Goal: Task Accomplishment & Management: Complete application form

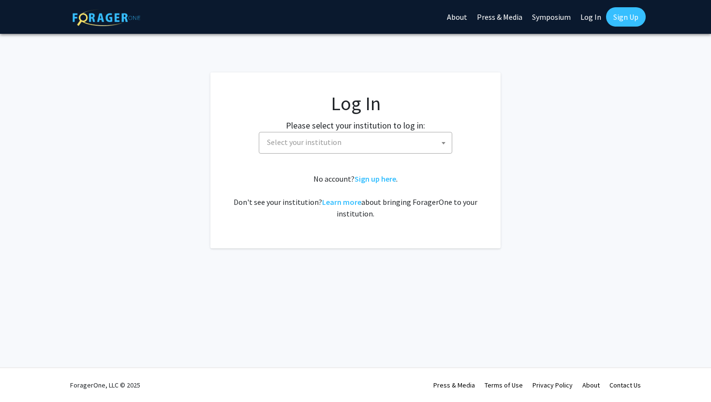
select select
click at [358, 145] on span "Select your institution" at bounding box center [357, 143] width 189 height 20
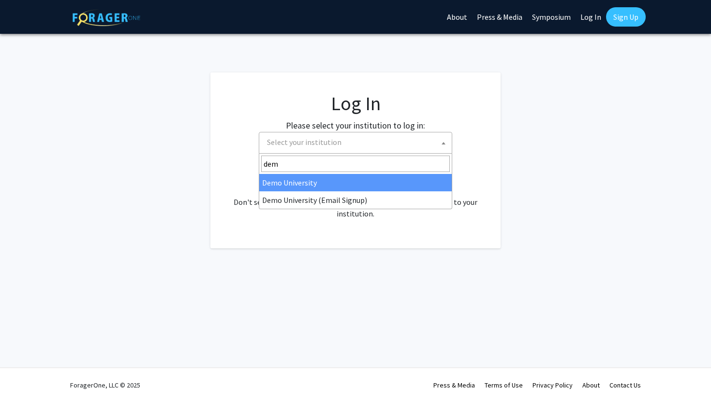
type input "demo"
select select "8"
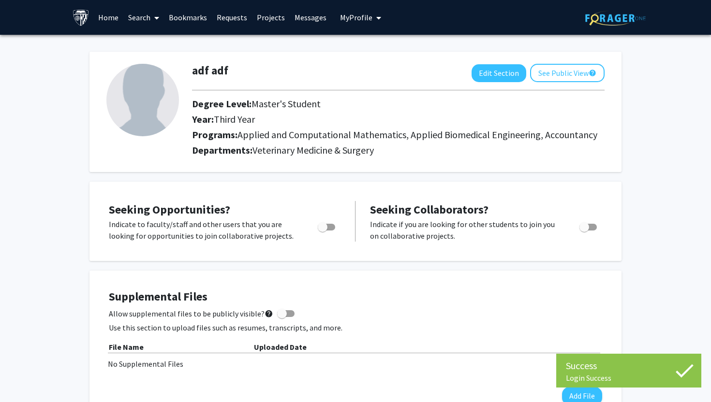
click at [145, 19] on link "Search" at bounding box center [143, 17] width 41 height 34
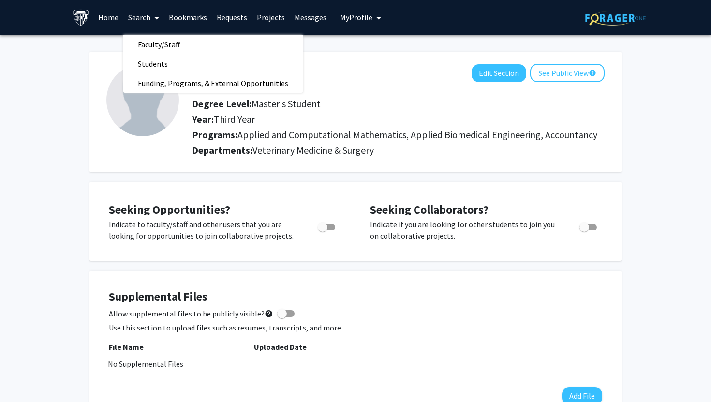
click at [355, 24] on button "My Profile" at bounding box center [360, 17] width 47 height 35
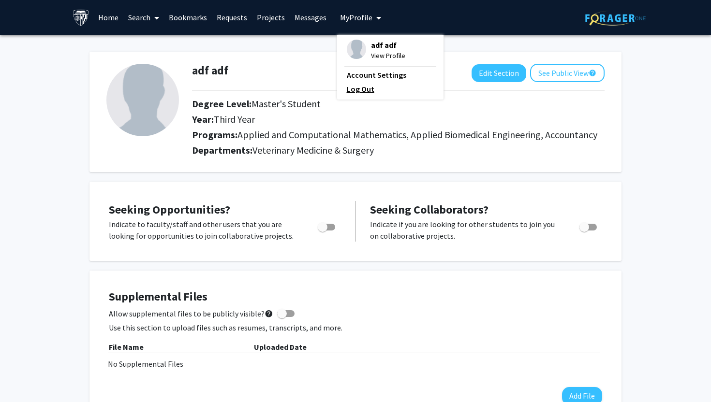
click at [357, 85] on link "Log Out" at bounding box center [390, 89] width 87 height 12
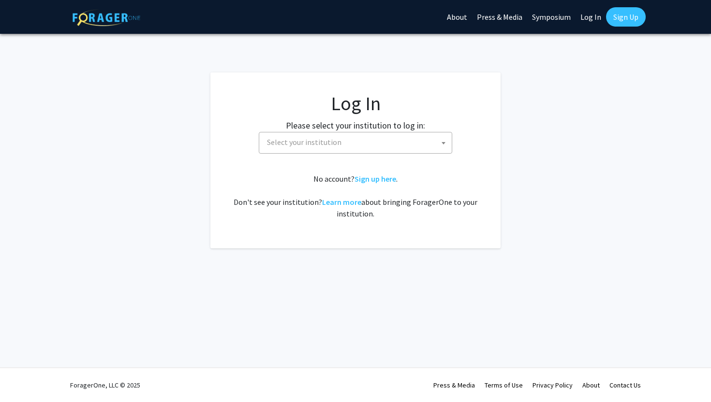
select select
click at [349, 150] on span "Select your institution" at bounding box center [357, 143] width 189 height 20
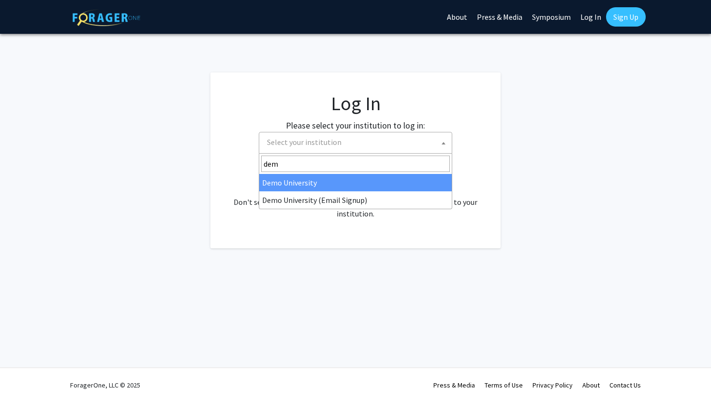
type input "demo"
select select "8"
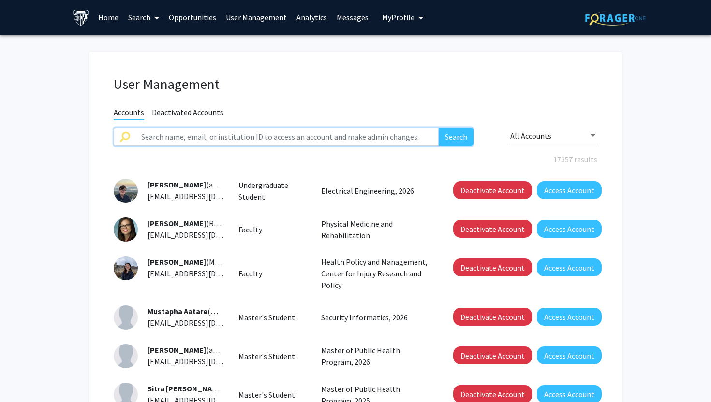
click at [256, 139] on input "text" at bounding box center [286, 137] width 303 height 18
paste input "krex1@jh.edu"
type input "krex1@jh.edu"
click at [439, 128] on button "Search" at bounding box center [456, 137] width 35 height 18
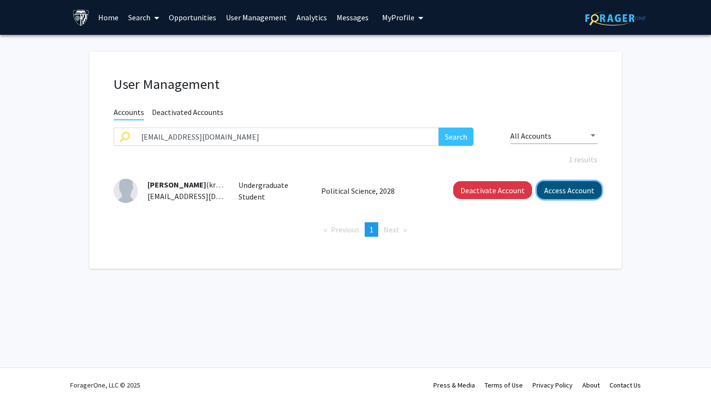
click at [584, 189] on button "Access Account" at bounding box center [569, 190] width 65 height 18
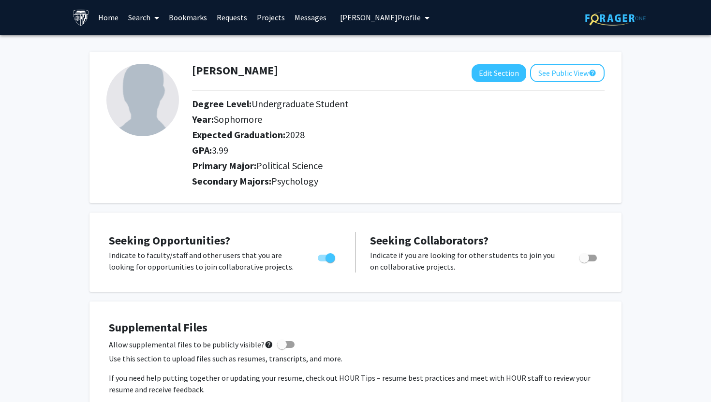
click at [232, 16] on link "Requests" at bounding box center [232, 17] width 40 height 34
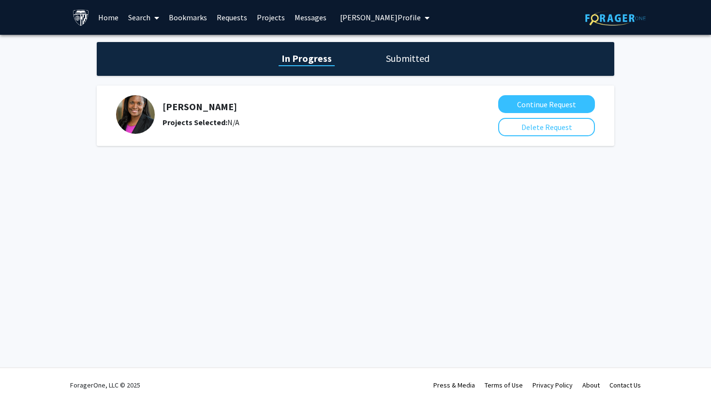
click at [405, 57] on h1 "Submitted" at bounding box center [407, 59] width 49 height 14
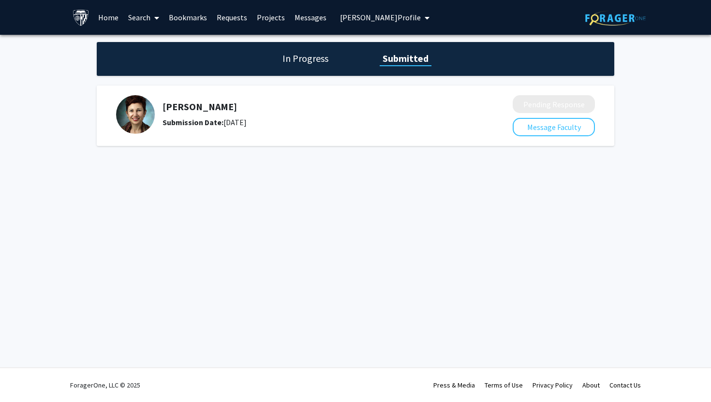
click at [303, 57] on h1 "In Progress" at bounding box center [306, 59] width 52 height 14
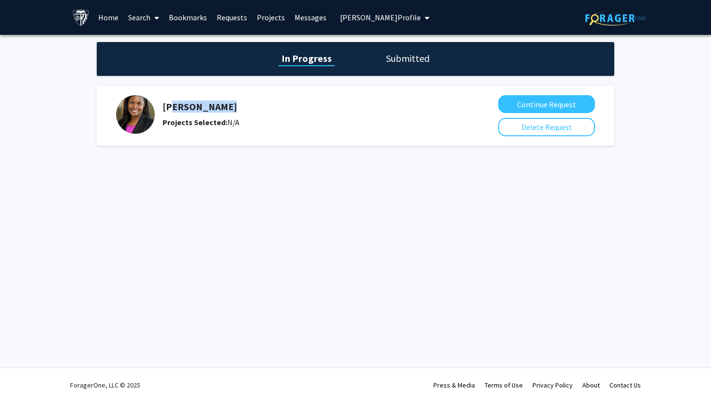
drag, startPoint x: 246, startPoint y: 109, endPoint x: 165, endPoint y: 110, distance: 80.8
click at [165, 110] on h5 "[PERSON_NAME]" at bounding box center [308, 107] width 291 height 12
click at [163, 109] on h5 "[PERSON_NAME]" at bounding box center [308, 107] width 291 height 12
copy h5 "[PERSON_NAME]"
click at [515, 104] on button "Continue Request" at bounding box center [546, 104] width 97 height 18
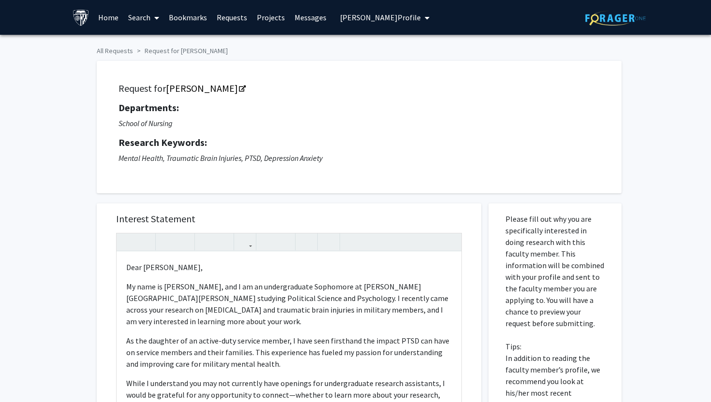
click at [128, 51] on div "Request for Tamar Rodney Departments: School of Nursing Research Keywords: Ment…" at bounding box center [355, 122] width 532 height 142
click at [124, 49] on link "All Requests" at bounding box center [115, 50] width 36 height 9
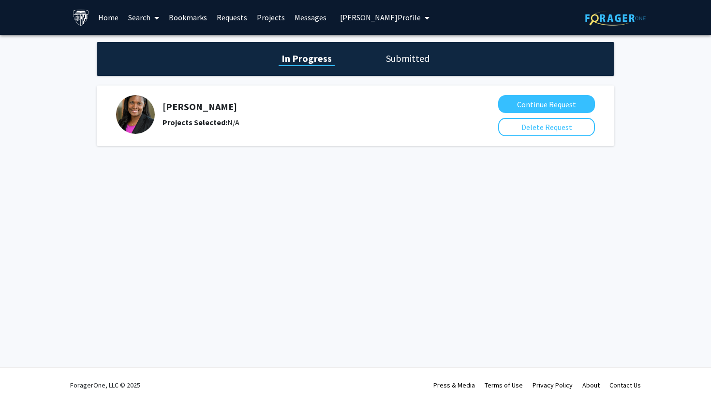
click at [409, 61] on h1 "Submitted" at bounding box center [407, 59] width 49 height 14
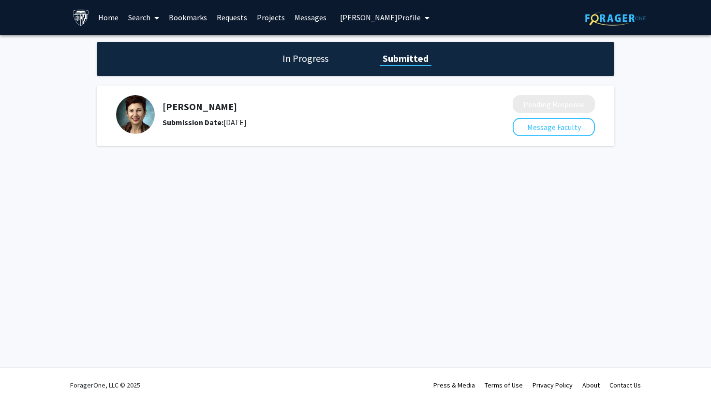
drag, startPoint x: 236, startPoint y: 106, endPoint x: 196, endPoint y: 106, distance: 40.1
click at [196, 106] on h5 "[PERSON_NAME]" at bounding box center [312, 107] width 299 height 12
copy h5 "Tsapkini"
click at [151, 21] on span at bounding box center [154, 18] width 9 height 34
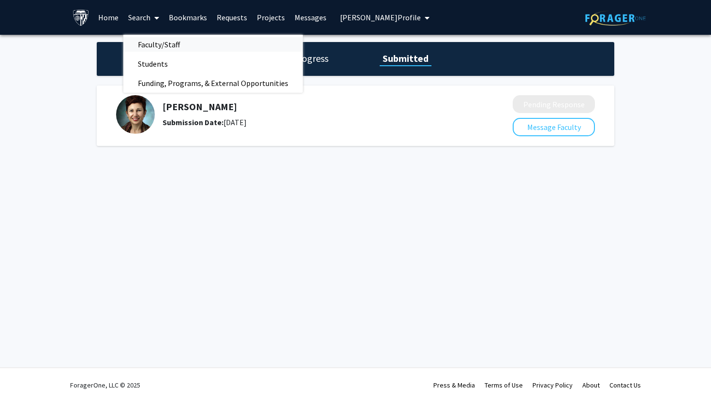
click at [178, 48] on span "Faculty/Staff" at bounding box center [158, 44] width 71 height 19
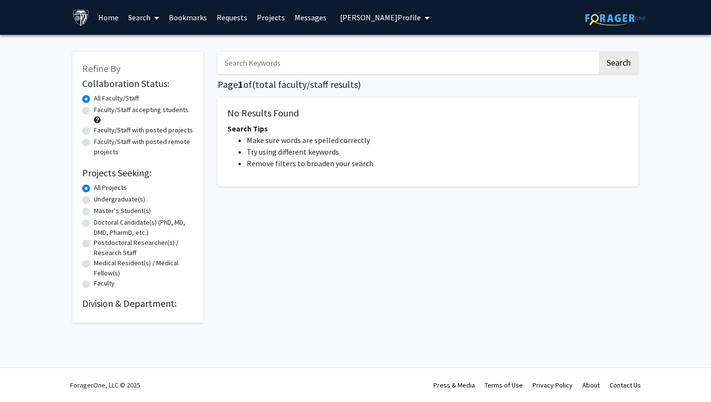
click at [281, 67] on input "Search Keywords" at bounding box center [408, 63] width 380 height 22
paste input "Tsapkini"
type input "Tsapkini"
click at [599, 52] on button "Search" at bounding box center [619, 63] width 40 height 22
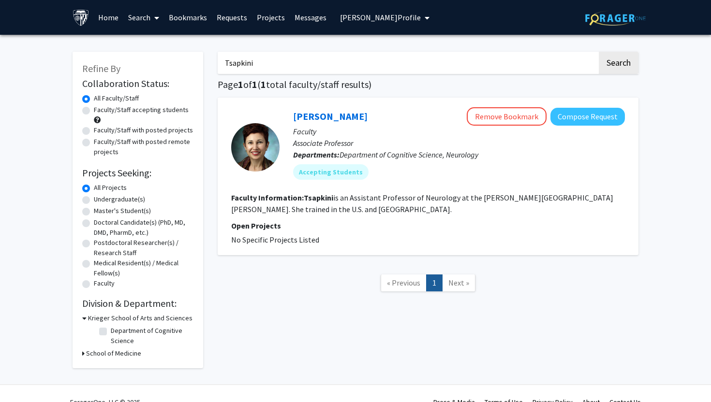
click at [375, 142] on p "Associate Professor" at bounding box center [459, 143] width 332 height 12
click at [569, 122] on button "Compose Request" at bounding box center [587, 117] width 74 height 18
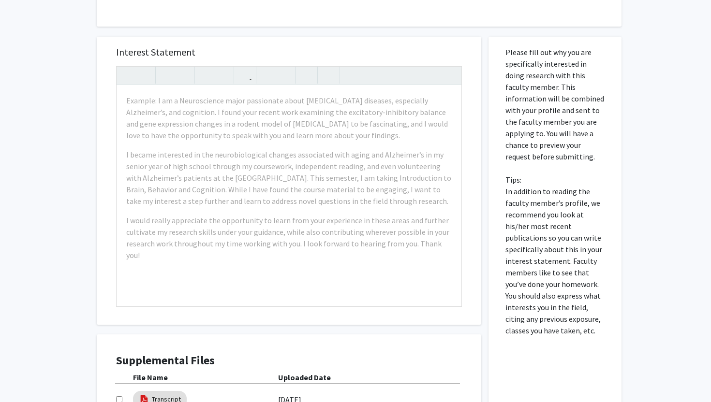
scroll to position [379, 0]
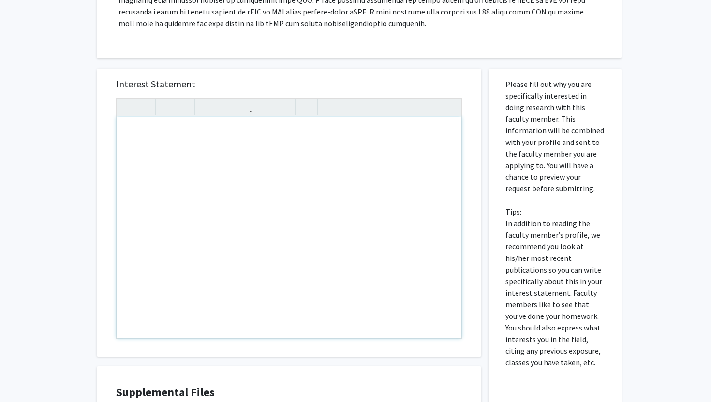
click at [311, 163] on div "Note to users with screen readers: Please press Alt+0 or Option+0 to deactivate…" at bounding box center [289, 228] width 345 height 222
type textarea "Test"
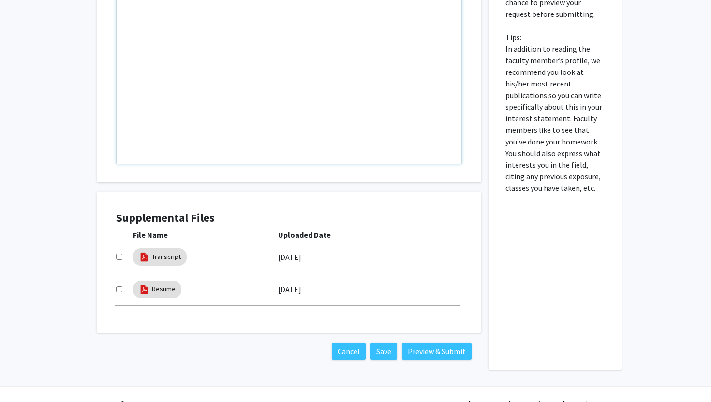
scroll to position [560, 0]
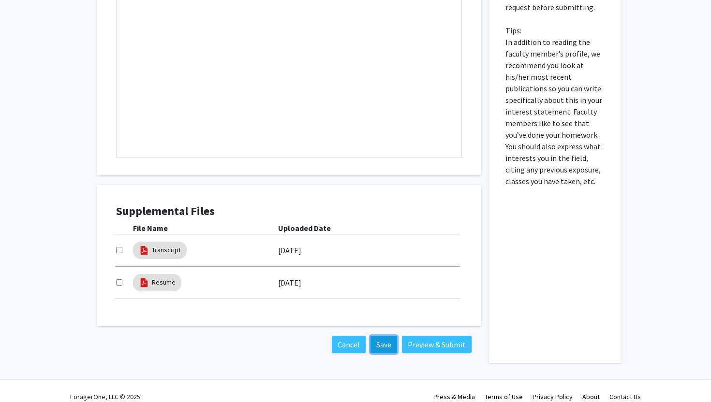
click at [389, 336] on button "Save" at bounding box center [384, 344] width 27 height 17
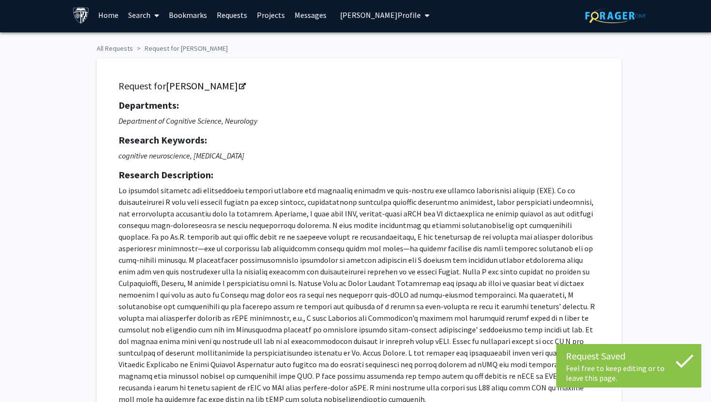
scroll to position [0, 0]
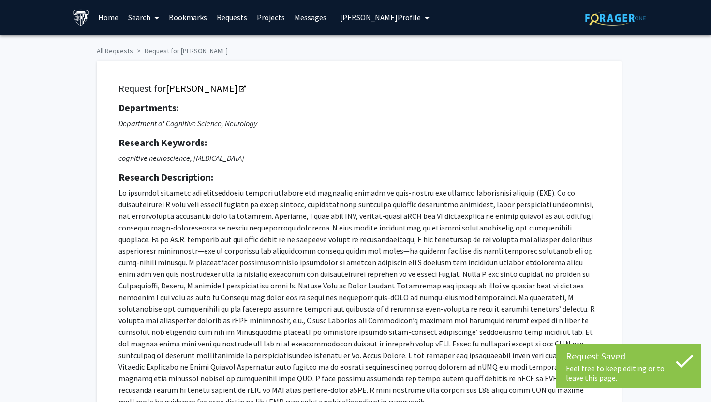
click at [247, 16] on link "Requests" at bounding box center [232, 17] width 40 height 34
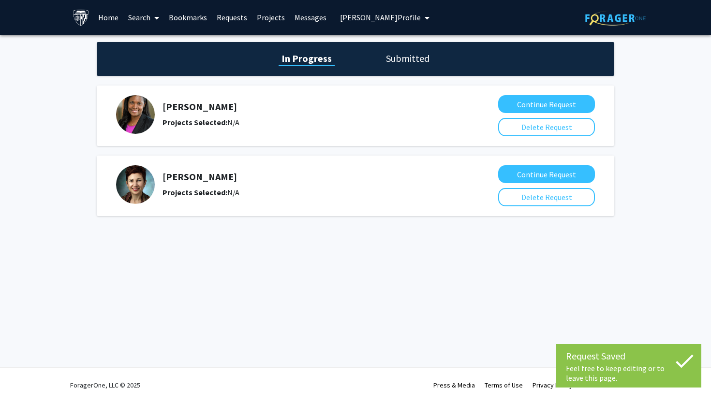
click at [392, 60] on h1 "Submitted" at bounding box center [407, 59] width 49 height 14
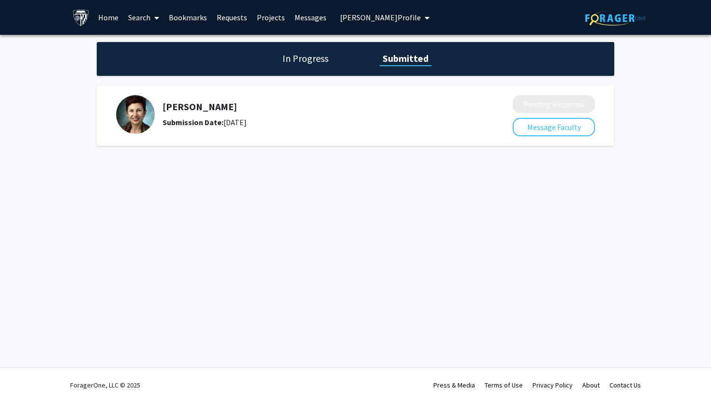
click at [314, 60] on h1 "In Progress" at bounding box center [306, 59] width 52 height 14
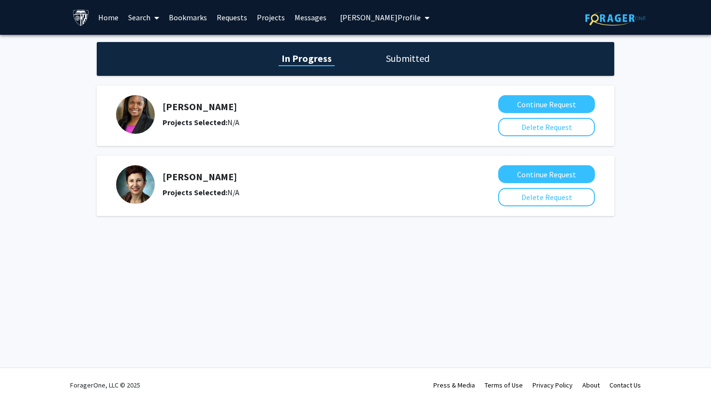
click at [412, 57] on h1 "Submitted" at bounding box center [407, 59] width 49 height 14
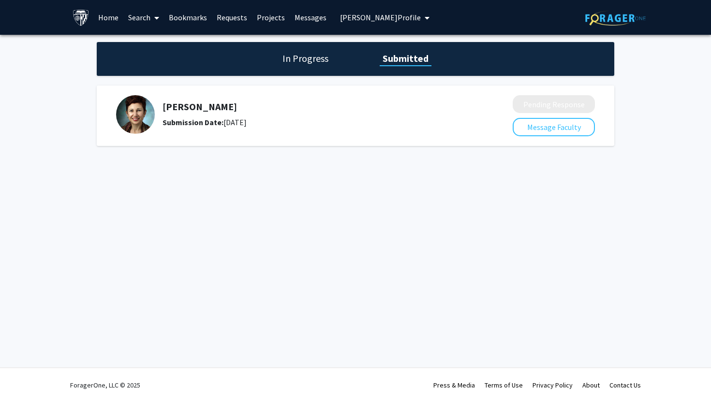
click at [295, 58] on h1 "In Progress" at bounding box center [306, 59] width 52 height 14
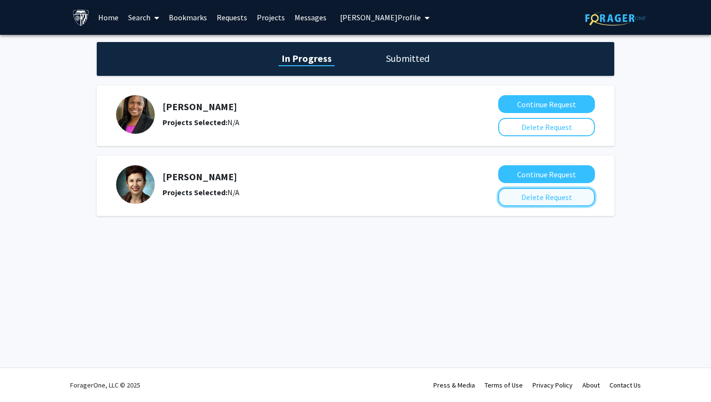
click at [541, 202] on button "Delete Request" at bounding box center [546, 197] width 97 height 18
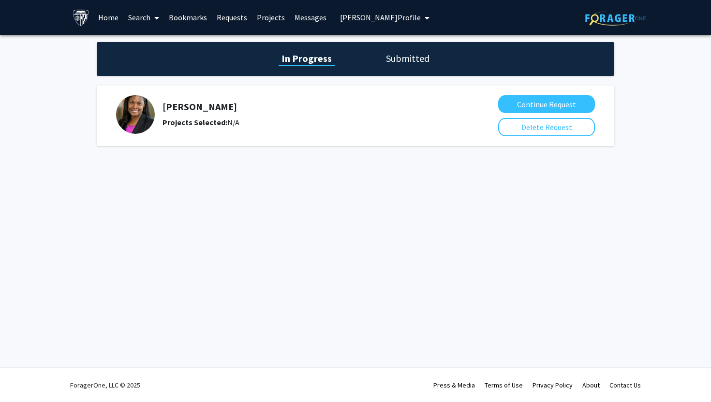
click at [407, 59] on h1 "Submitted" at bounding box center [407, 59] width 49 height 14
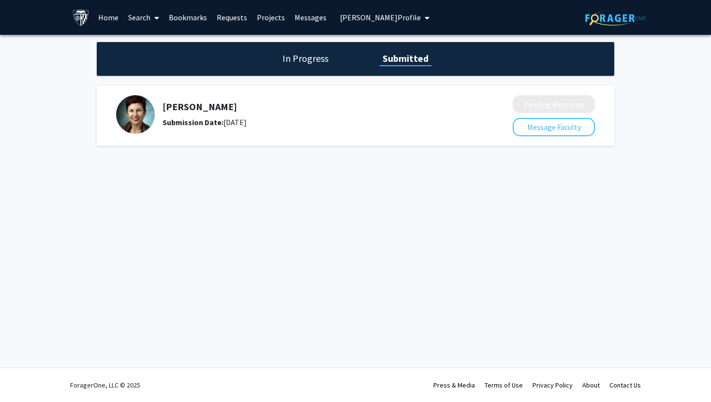
click at [316, 61] on h1 "In Progress" at bounding box center [306, 59] width 52 height 14
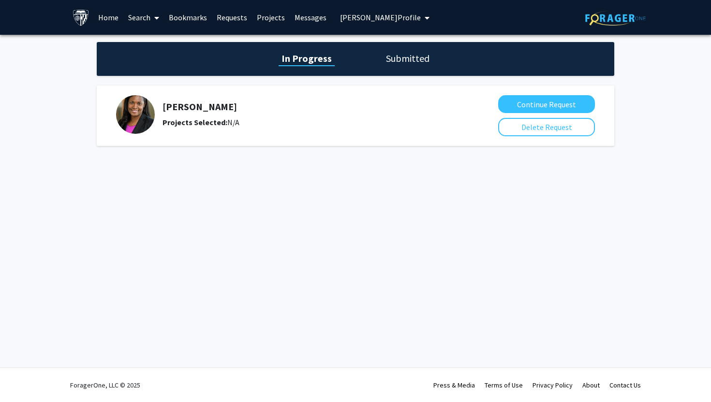
click at [403, 50] on div "In Progress Submitted" at bounding box center [356, 59] width 518 height 34
click at [403, 62] on h1 "Submitted" at bounding box center [407, 59] width 49 height 14
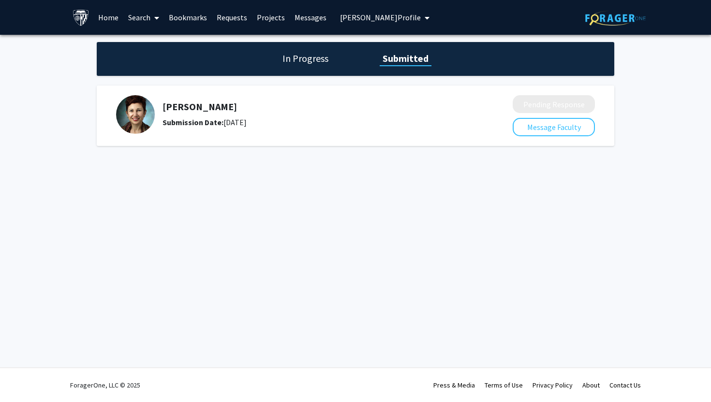
click at [320, 56] on h1 "In Progress" at bounding box center [306, 59] width 52 height 14
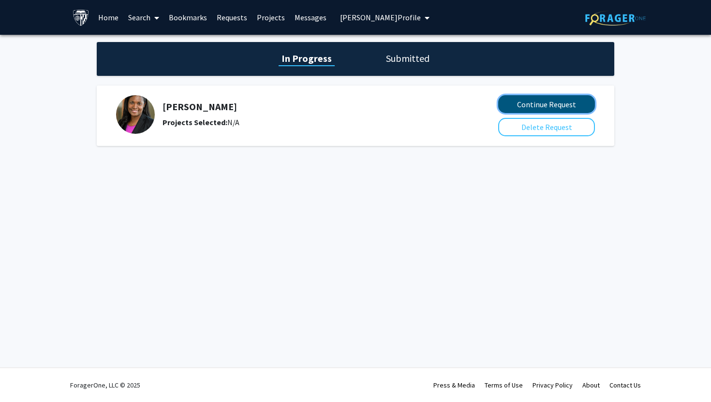
click at [558, 104] on button "Continue Request" at bounding box center [546, 104] width 97 height 18
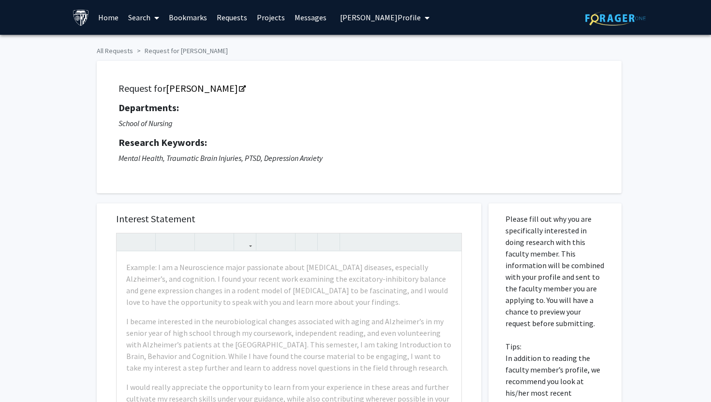
click at [376, 24] on button "Kaitlyn Rex's Profile" at bounding box center [384, 17] width 95 height 35
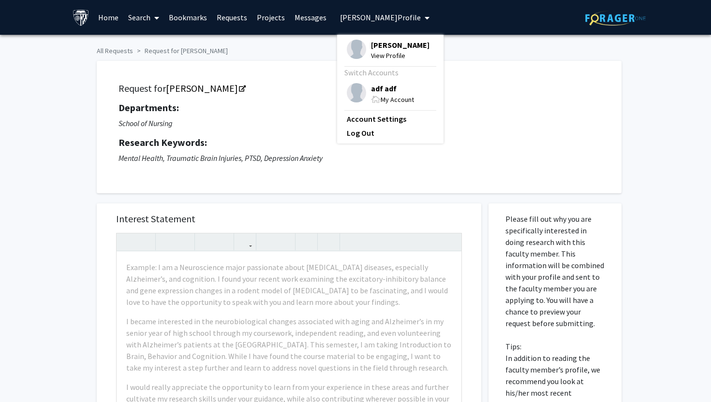
click at [385, 90] on span "adf adf" at bounding box center [392, 88] width 43 height 11
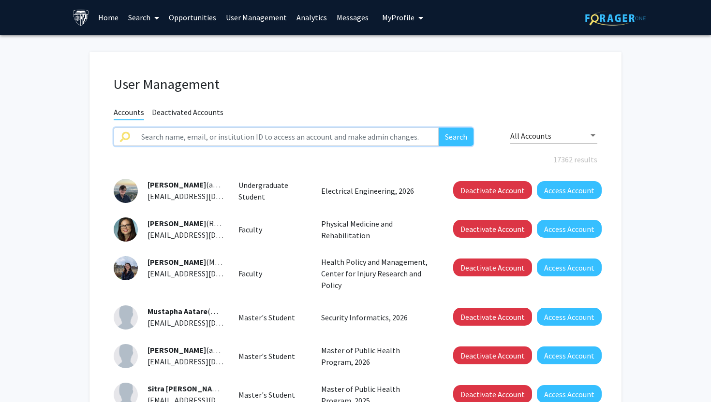
click at [238, 138] on input "text" at bounding box center [286, 137] width 303 height 18
type input "tamar rodney"
click at [439, 128] on button "Search" at bounding box center [456, 137] width 35 height 18
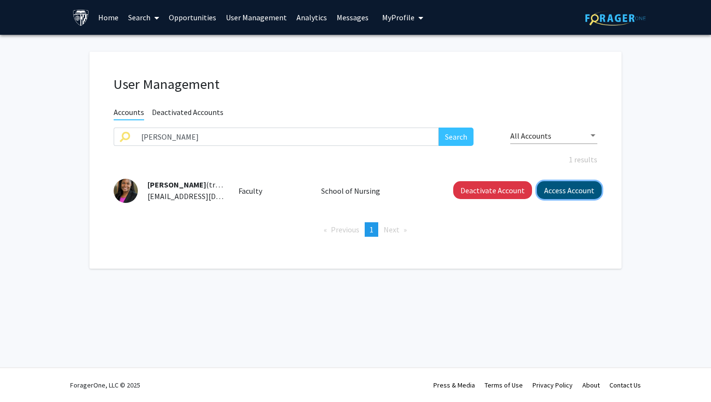
click at [571, 187] on button "Access Account" at bounding box center [569, 190] width 65 height 18
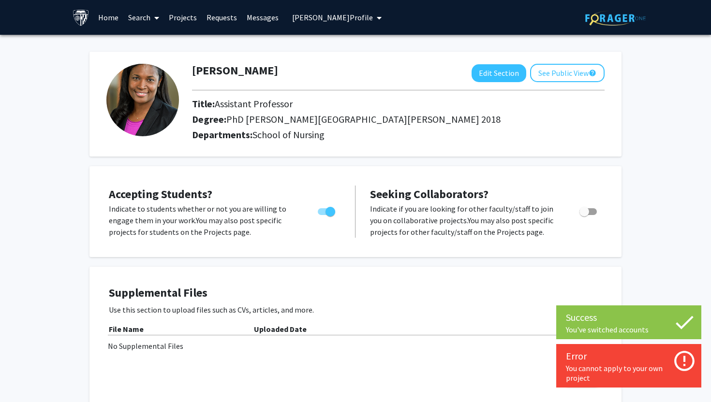
click at [224, 15] on link "Requests" at bounding box center [222, 17] width 40 height 34
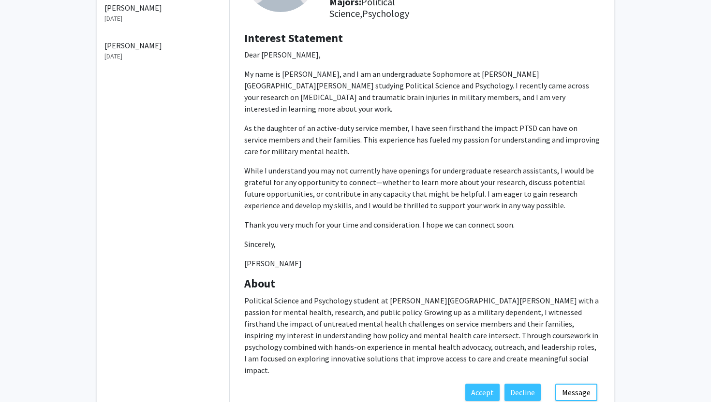
scroll to position [119, 0]
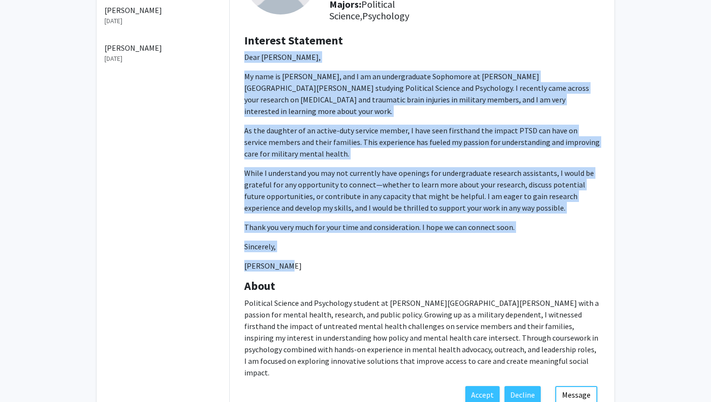
drag, startPoint x: 285, startPoint y: 255, endPoint x: 234, endPoint y: 58, distance: 203.8
click at [234, 58] on div "Kaitlyn Rex Degree Level: Undergraduate Student Year: Sophomore Majors: Politic…" at bounding box center [422, 159] width 385 height 454
copy p "Dear Dr. Rodney, My name is Kaitlyn Rex, and I am an undergraduate Sophomore at…"
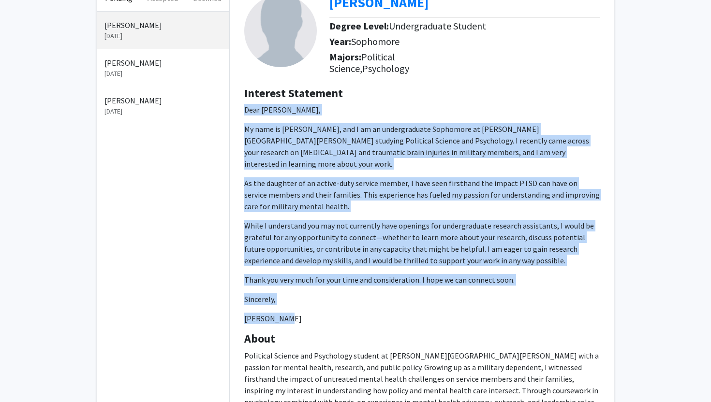
scroll to position [0, 0]
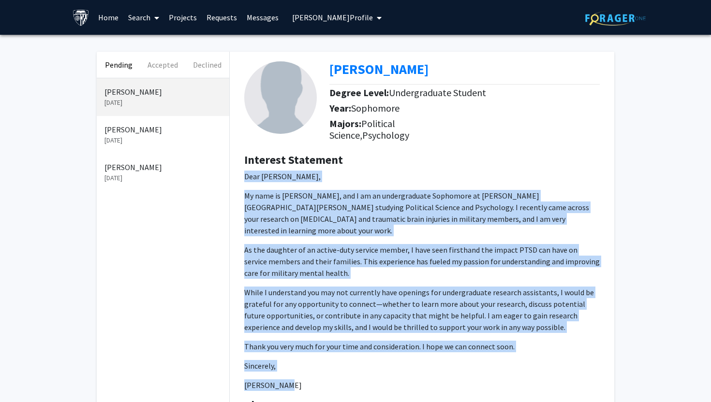
click at [322, 11] on button "Tamar Rodney's Profile" at bounding box center [336, 17] width 95 height 35
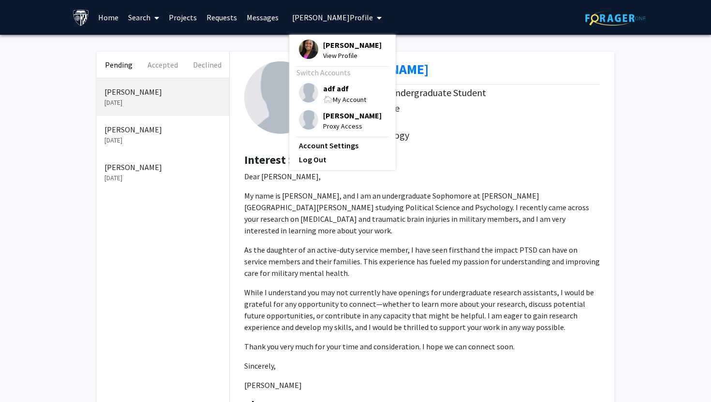
click at [346, 92] on span "adf adf" at bounding box center [344, 88] width 43 height 11
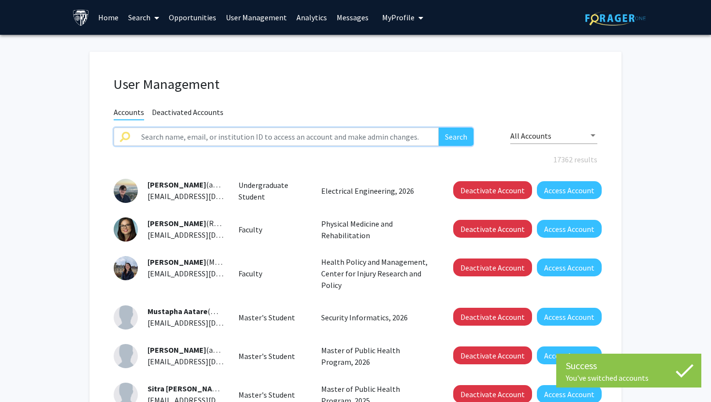
click at [238, 136] on input "text" at bounding box center [286, 137] width 303 height 18
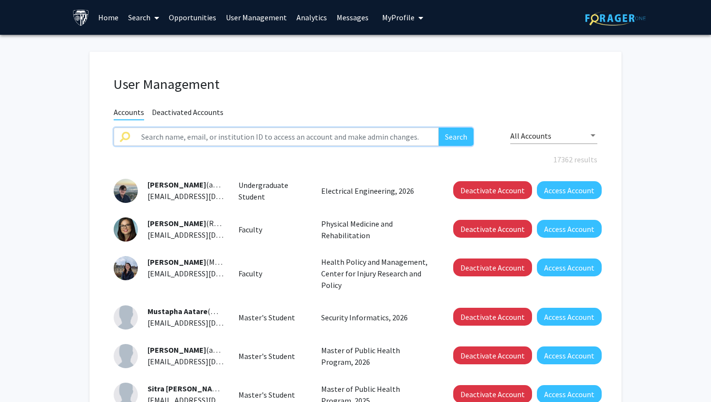
paste input "Dear Dr. Rodney, My name is Kaitlyn Rex, and I am an undergraduate Sophomore at…"
type input "Dear Dr. Rodney, My name is Kaitlyn Rex, and I am an undergraduate Sophomore at…"
click at [396, 16] on span "My Profile" at bounding box center [398, 18] width 32 height 10
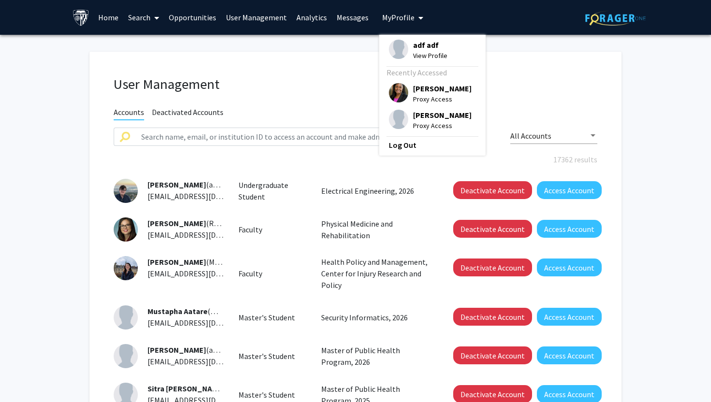
click at [413, 119] on span "[PERSON_NAME]" at bounding box center [442, 115] width 59 height 11
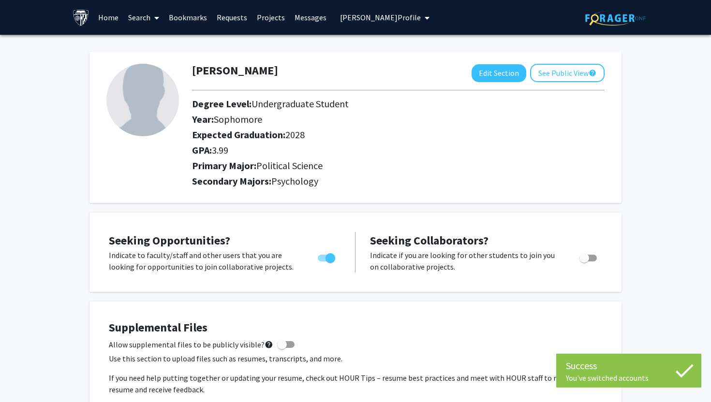
click at [235, 21] on link "Requests" at bounding box center [232, 17] width 40 height 34
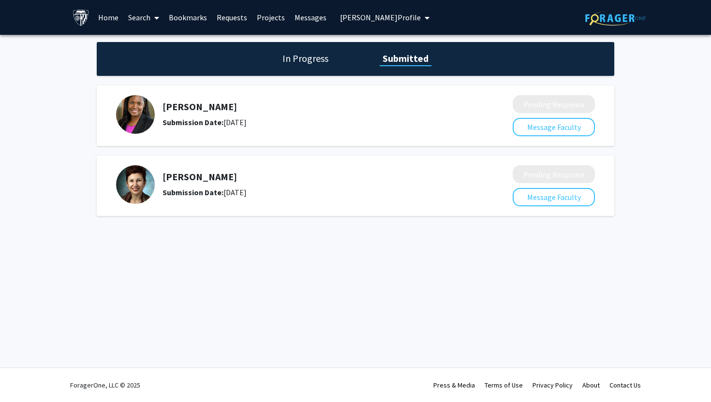
click at [297, 60] on h1 "In Progress" at bounding box center [306, 59] width 52 height 14
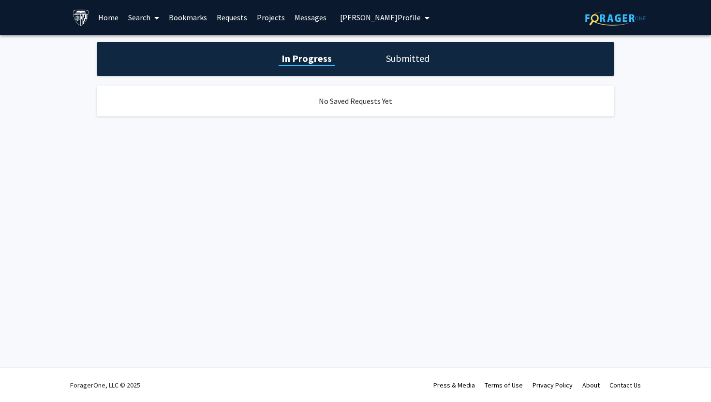
click at [149, 19] on link "Search" at bounding box center [143, 17] width 41 height 34
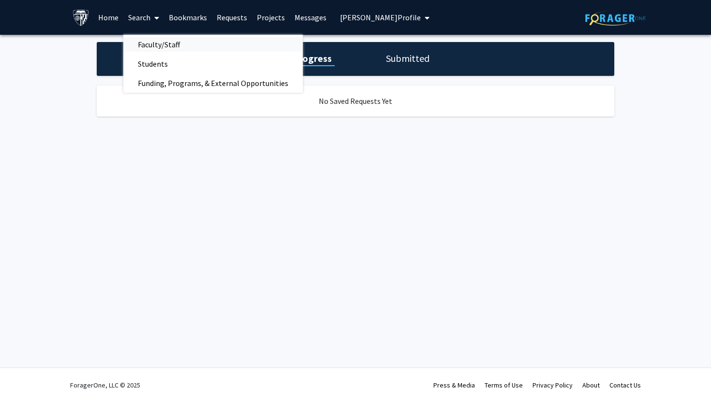
click at [162, 45] on span "Faculty/Staff" at bounding box center [158, 44] width 71 height 19
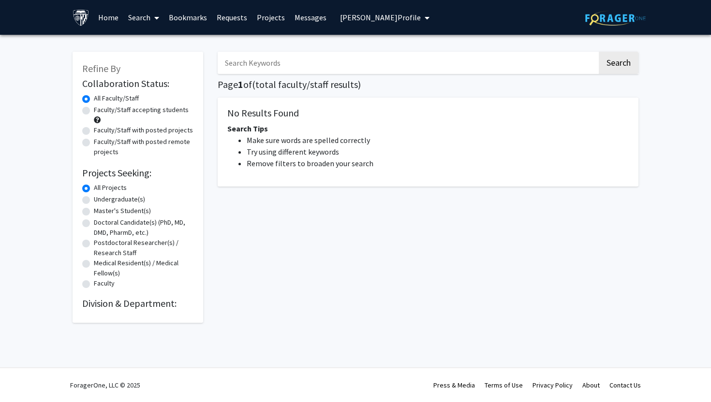
click at [376, 22] on span "[PERSON_NAME] Profile" at bounding box center [380, 18] width 81 height 10
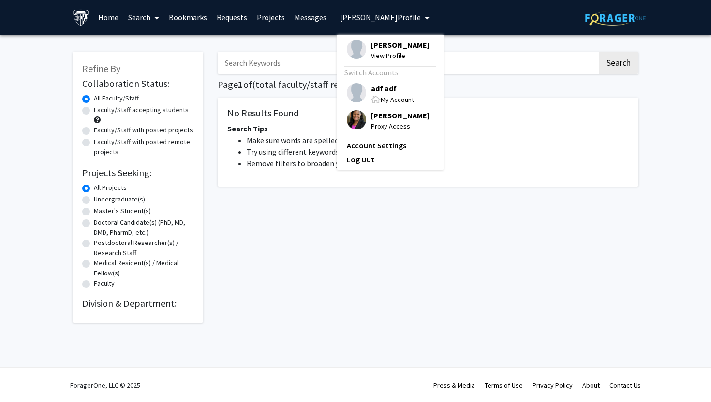
click at [376, 122] on span "Proxy Access" at bounding box center [400, 126] width 59 height 11
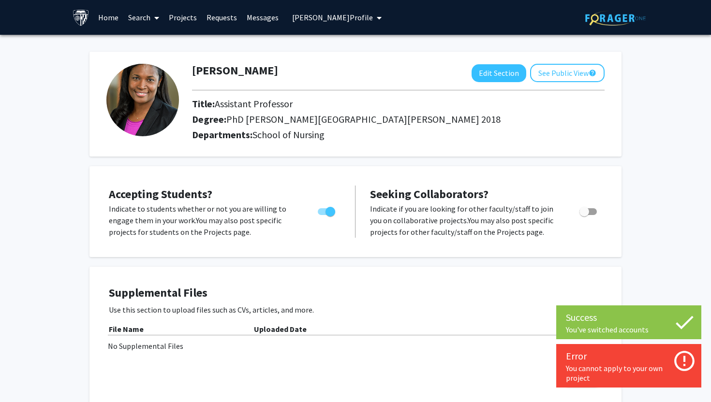
click at [346, 21] on span "Tamar Rodney's Profile" at bounding box center [332, 18] width 81 height 10
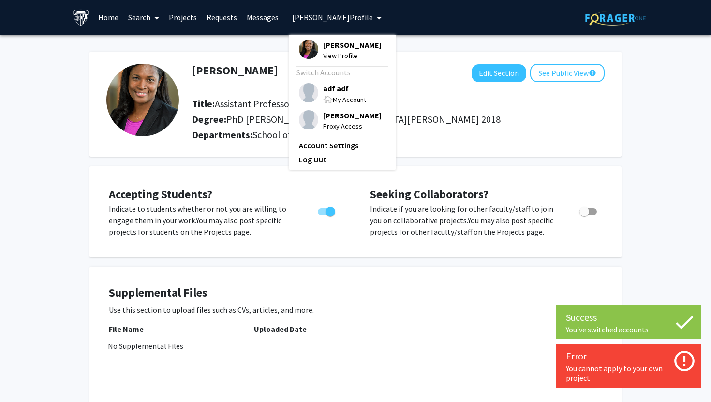
click at [344, 124] on span "Proxy Access" at bounding box center [352, 126] width 59 height 11
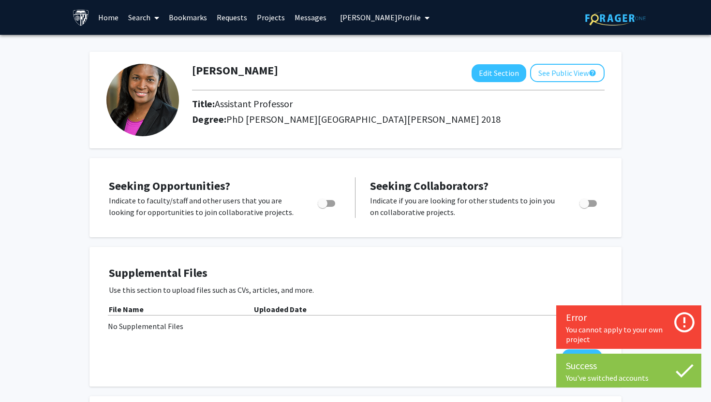
checkbox input "true"
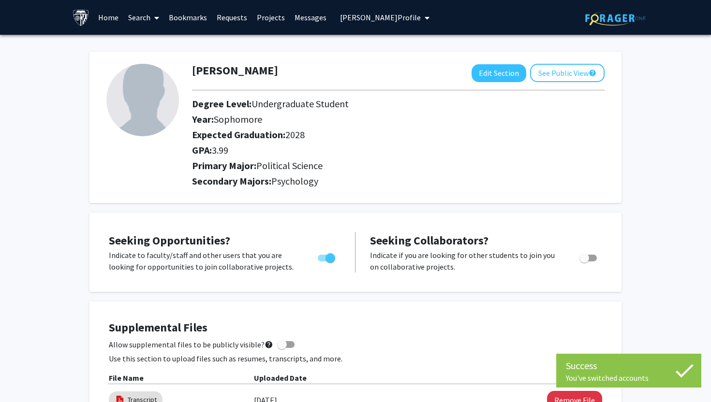
click at [234, 23] on link "Requests" at bounding box center [232, 17] width 40 height 34
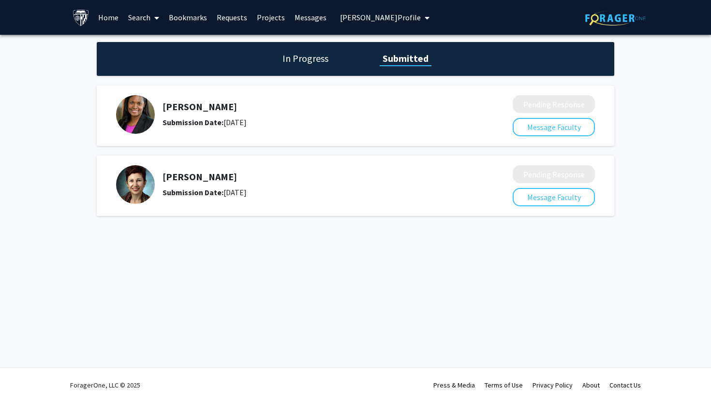
click at [306, 56] on h1 "In Progress" at bounding box center [306, 59] width 52 height 14
click at [308, 64] on h1 "In Progress" at bounding box center [306, 59] width 52 height 14
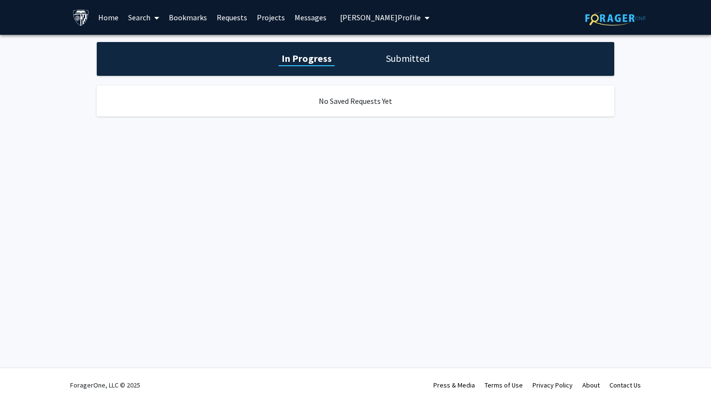
click at [402, 59] on h1 "Submitted" at bounding box center [407, 59] width 49 height 14
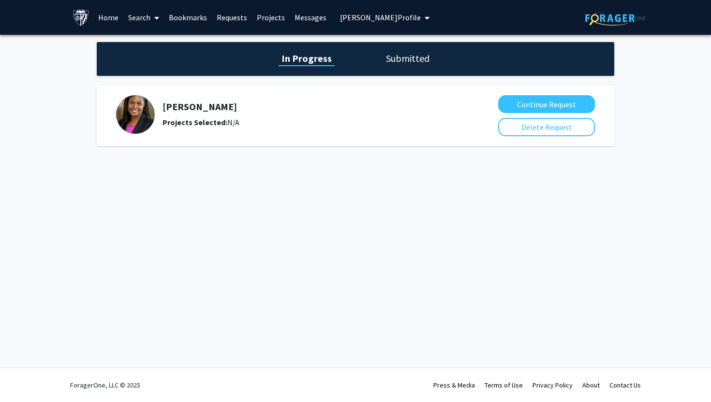
click at [369, 14] on span "[PERSON_NAME] Profile" at bounding box center [380, 18] width 81 height 10
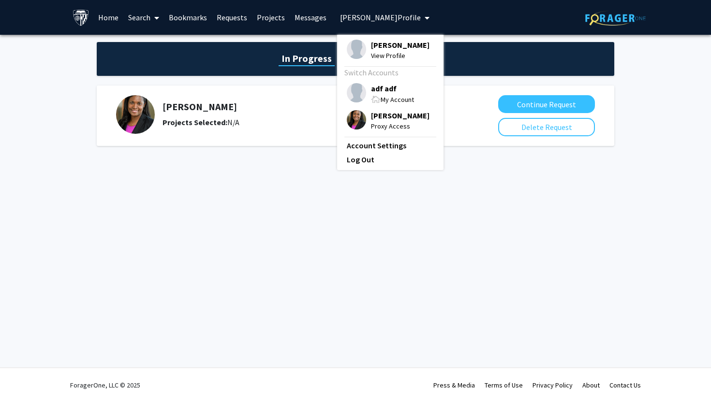
click at [389, 112] on span "[PERSON_NAME]" at bounding box center [400, 115] width 59 height 11
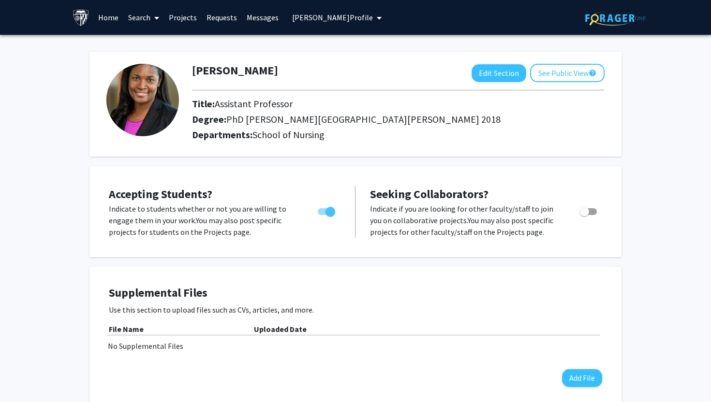
click at [222, 18] on link "Requests" at bounding box center [222, 17] width 40 height 34
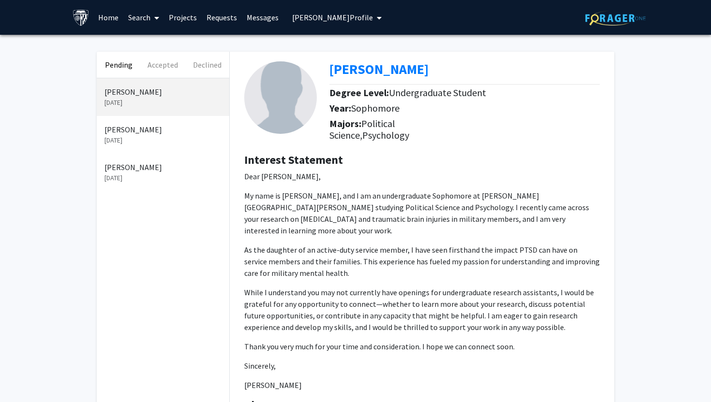
click at [335, 17] on span "Tamar Rodney's Profile" at bounding box center [332, 18] width 81 height 10
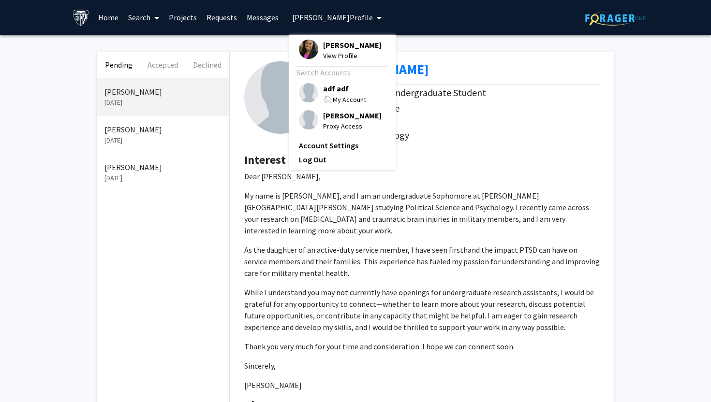
click at [341, 118] on span "[PERSON_NAME]" at bounding box center [352, 115] width 59 height 11
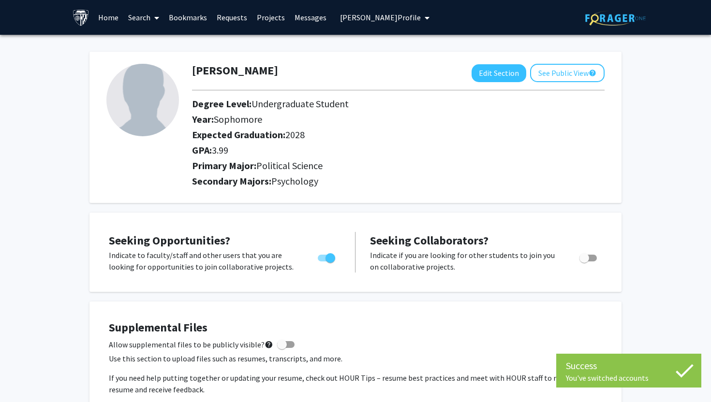
click at [232, 16] on link "Requests" at bounding box center [232, 17] width 40 height 34
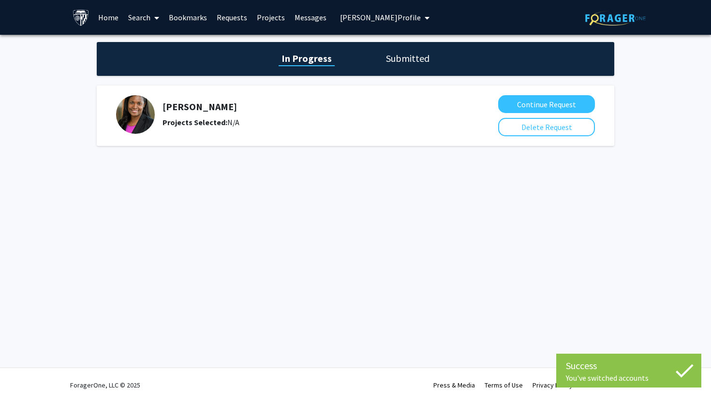
click at [409, 61] on h1 "Submitted" at bounding box center [407, 59] width 49 height 14
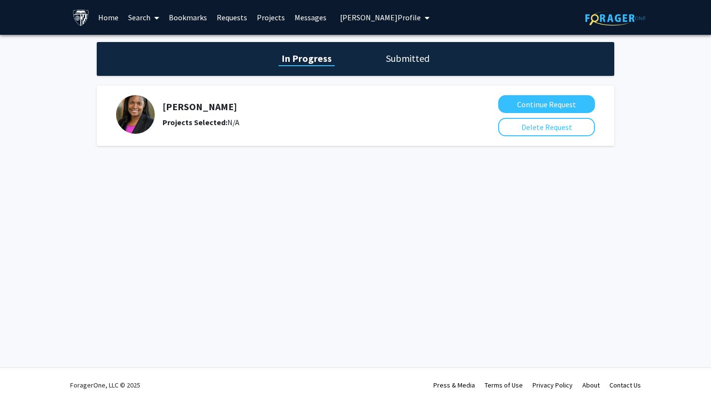
click at [296, 63] on h1 "In Progress" at bounding box center [307, 59] width 56 height 14
click at [507, 99] on button "Continue Request" at bounding box center [546, 104] width 97 height 18
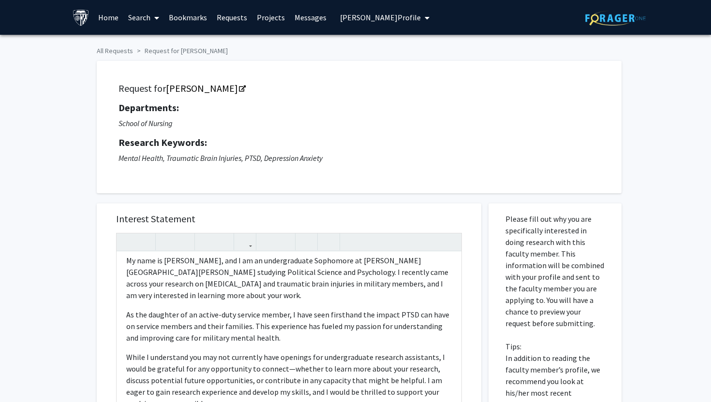
click at [375, 15] on span "[PERSON_NAME] Profile" at bounding box center [380, 18] width 81 height 10
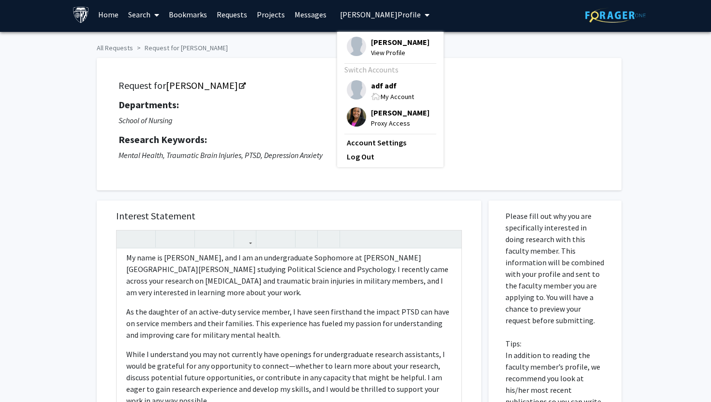
click at [279, 123] on p "School of Nursing" at bounding box center [359, 121] width 481 height 12
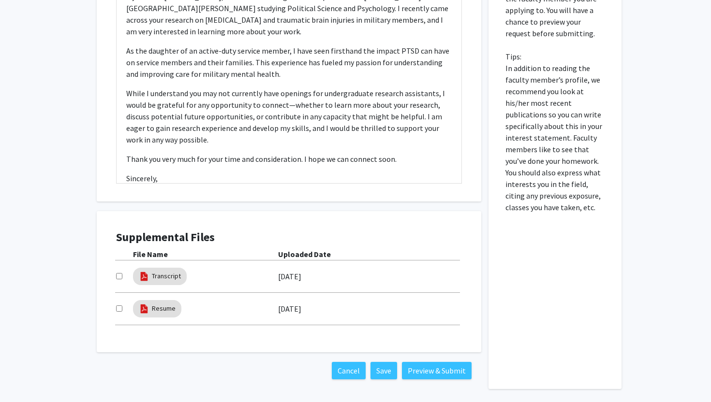
scroll to position [300, 0]
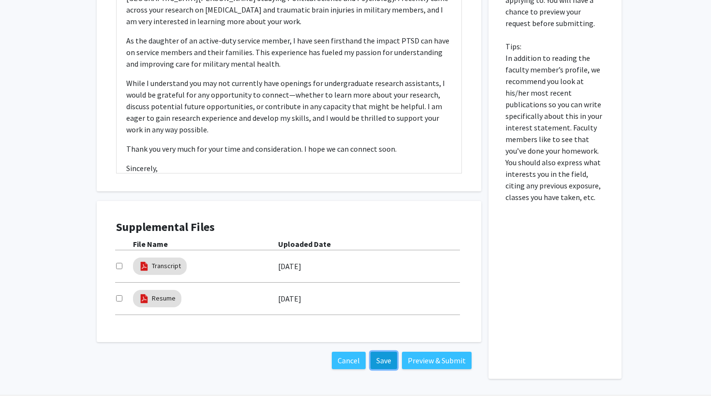
click at [377, 358] on button "Save" at bounding box center [384, 360] width 27 height 17
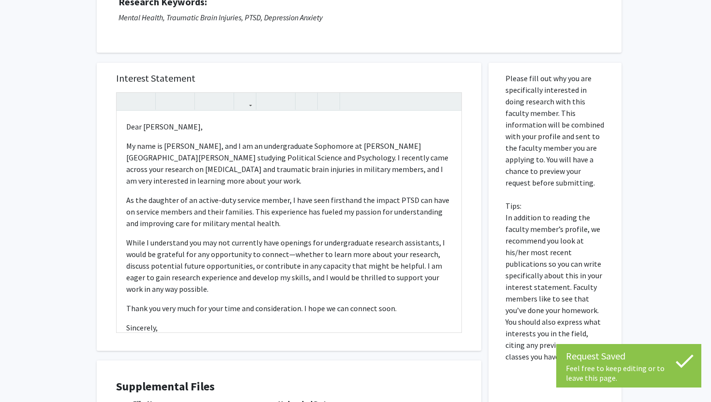
scroll to position [140, 0]
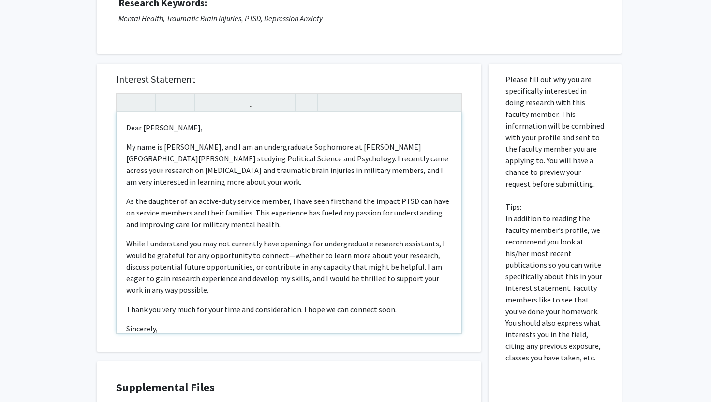
click at [178, 140] on div "Dear [PERSON_NAME], My name is [PERSON_NAME], and I am an undergraduate Sophomo…" at bounding box center [289, 223] width 345 height 222
type textarea "<l>Ipsu Do. Sitame,<cons adipi="elit-sedd: 6eiu;">Te inci ut Laboree Dol, mag A…"
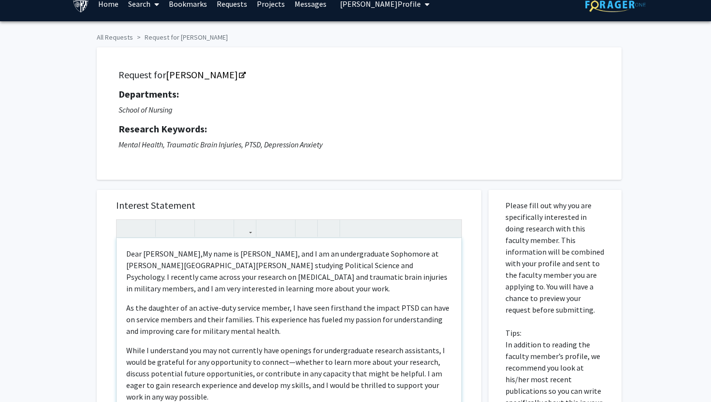
scroll to position [0, 0]
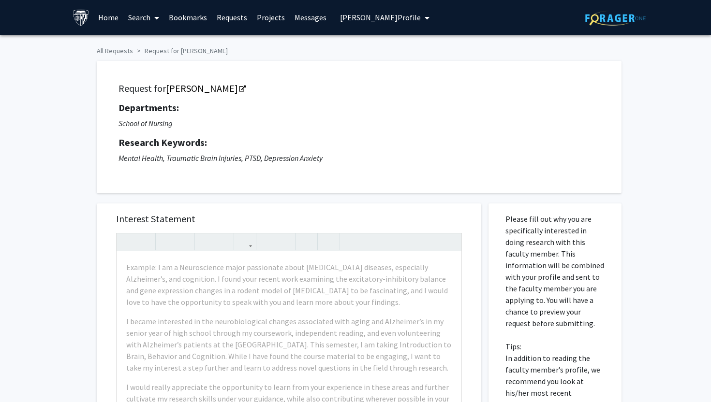
click at [348, 26] on button "[PERSON_NAME] Profile" at bounding box center [384, 17] width 95 height 35
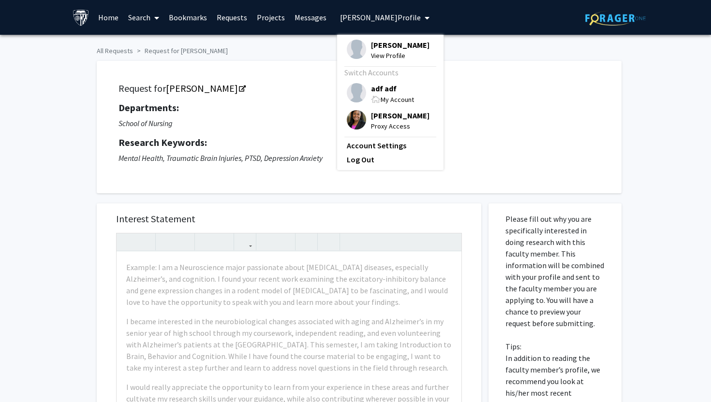
click at [375, 46] on span "[PERSON_NAME]" at bounding box center [400, 45] width 59 height 11
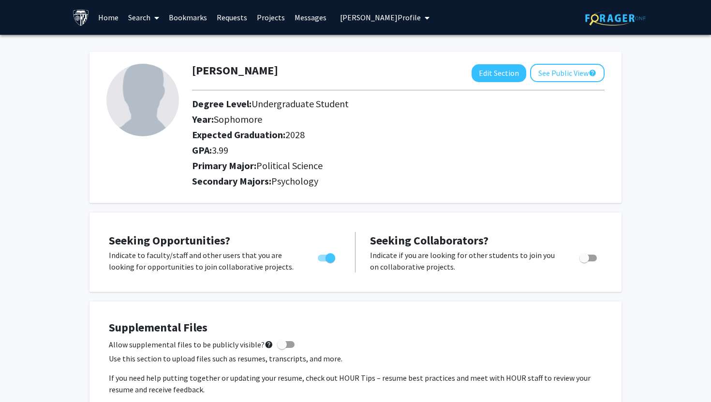
click at [233, 17] on link "Requests" at bounding box center [232, 17] width 40 height 34
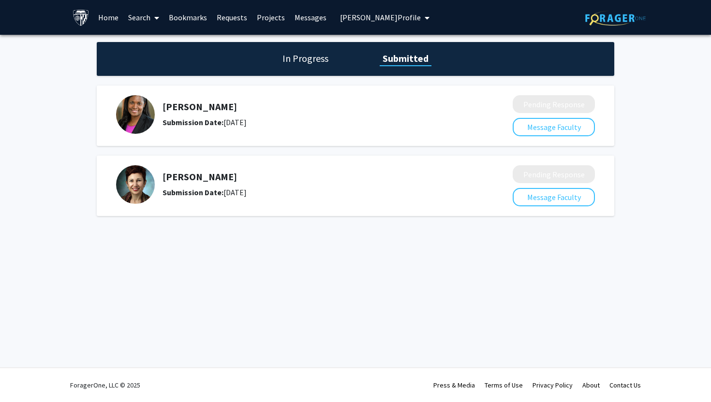
click at [304, 61] on h1 "In Progress" at bounding box center [306, 59] width 52 height 14
